Goal: Information Seeking & Learning: Learn about a topic

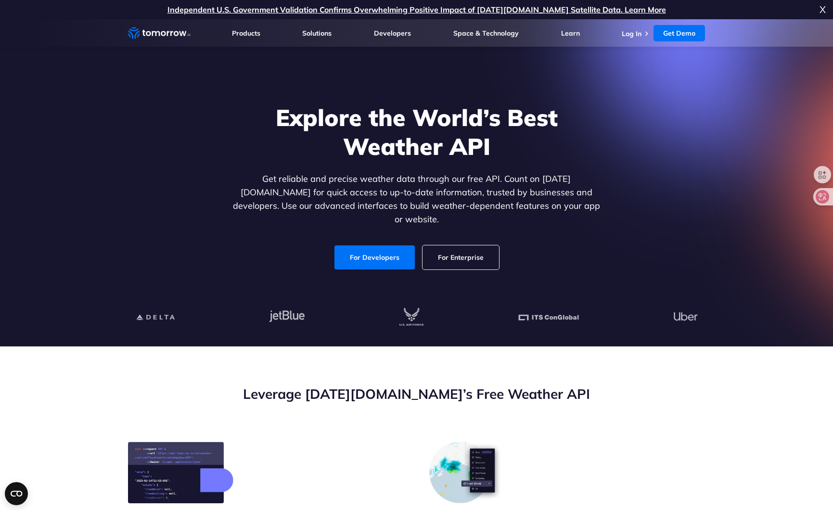
drag, startPoint x: 375, startPoint y: 248, endPoint x: 423, endPoint y: 252, distance: 48.8
click at [375, 247] on link "For Developers" at bounding box center [374, 257] width 80 height 24
click at [458, 249] on link "For Enterprise" at bounding box center [460, 257] width 76 height 24
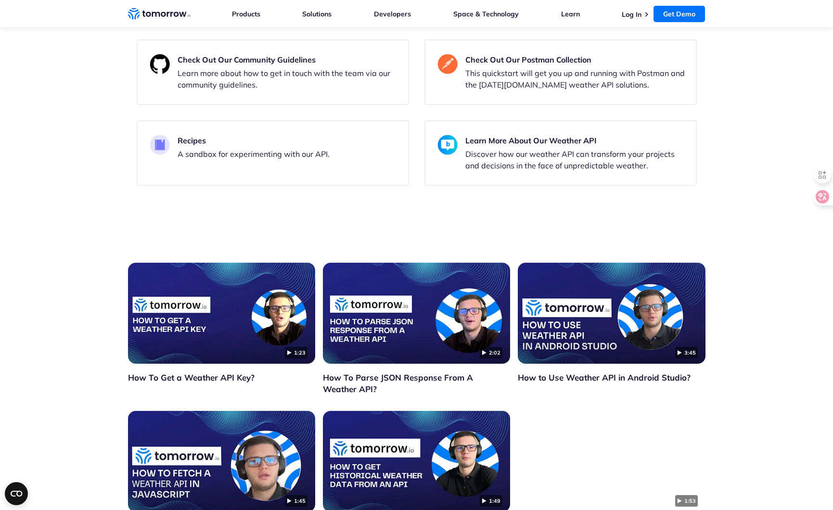
scroll to position [1681, 0]
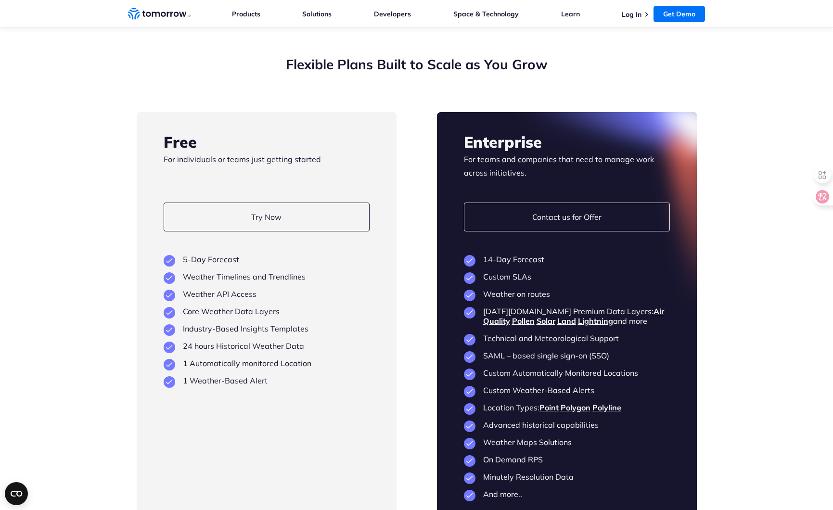
click at [579, 74] on h2 "Flexible Plans Built to Scale as You Grow" at bounding box center [417, 64] width 560 height 18
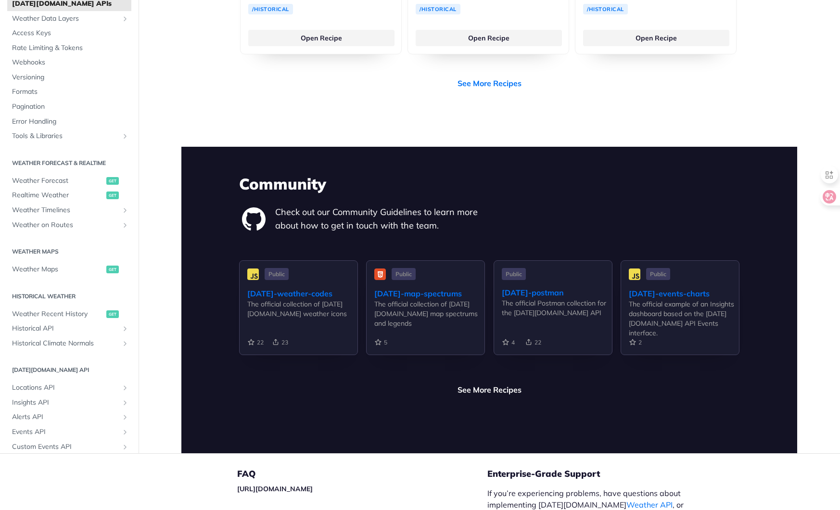
scroll to position [2208, 0]
